Goal: Information Seeking & Learning: Learn about a topic

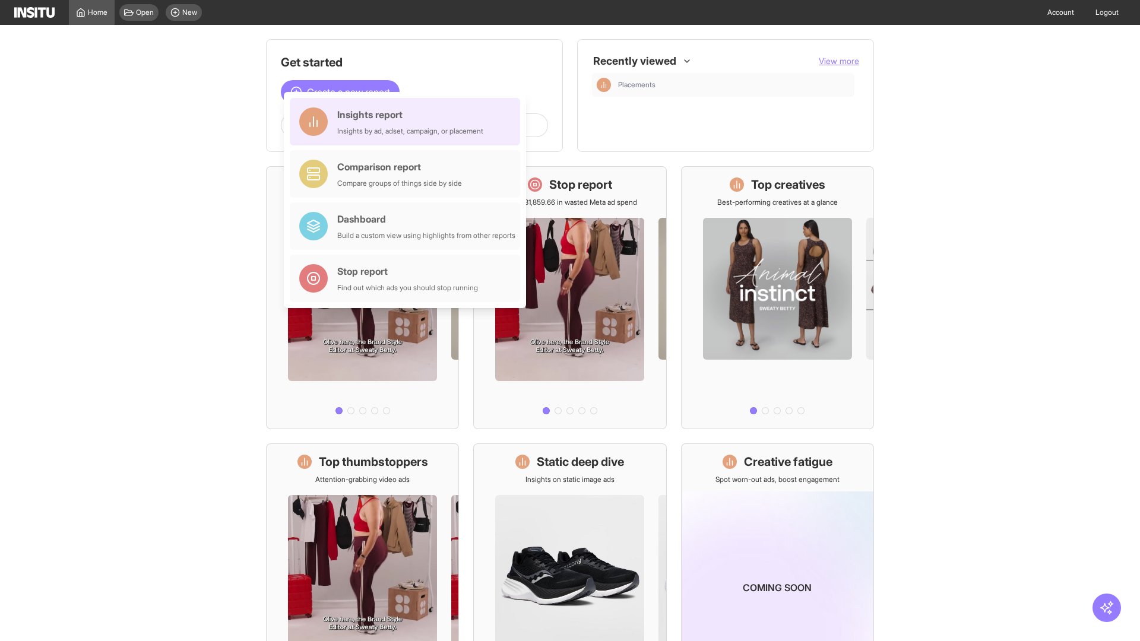
click at [408, 122] on div "Insights report Insights by ad, adset, campaign, or placement" at bounding box center [410, 121] width 146 height 28
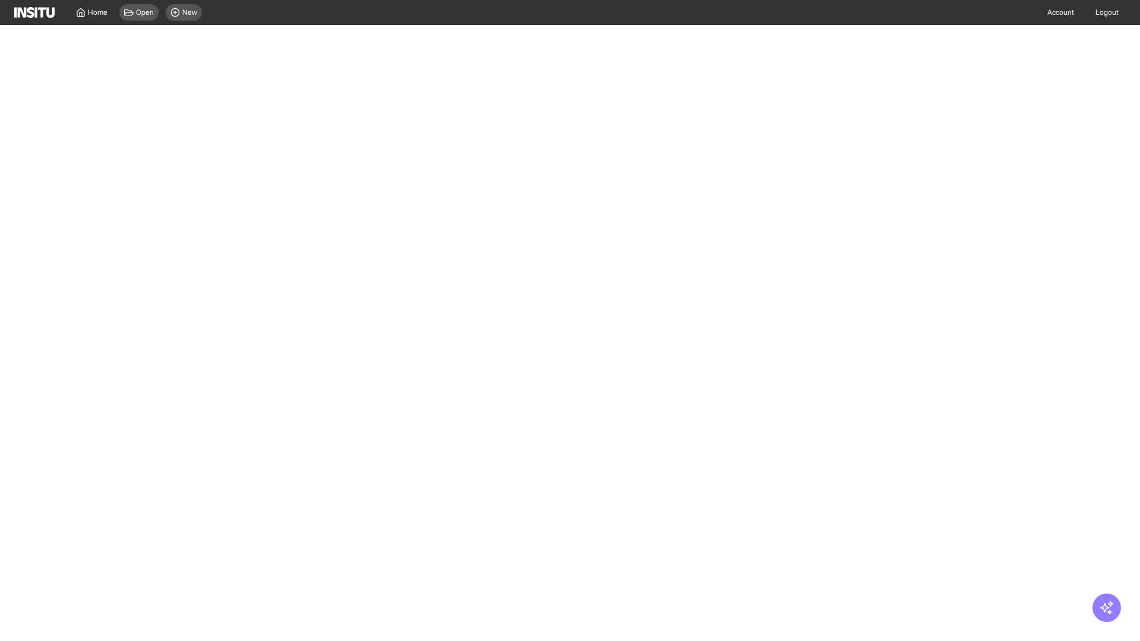
select select "**"
